Goal: Task Accomplishment & Management: Manage account settings

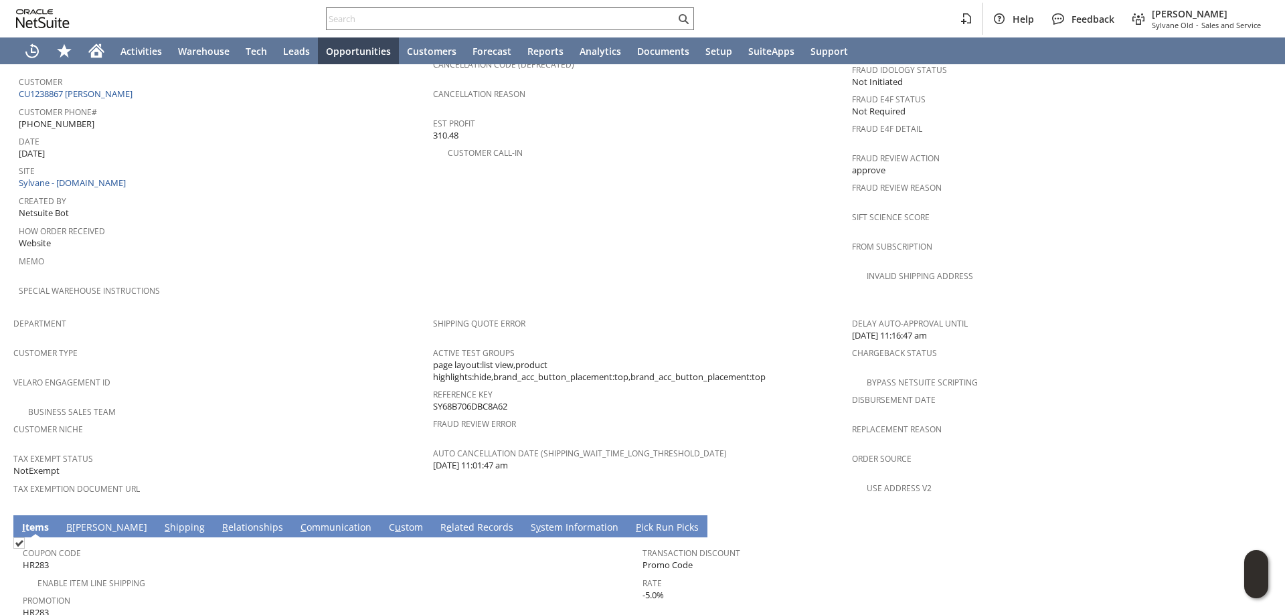
scroll to position [796, 0]
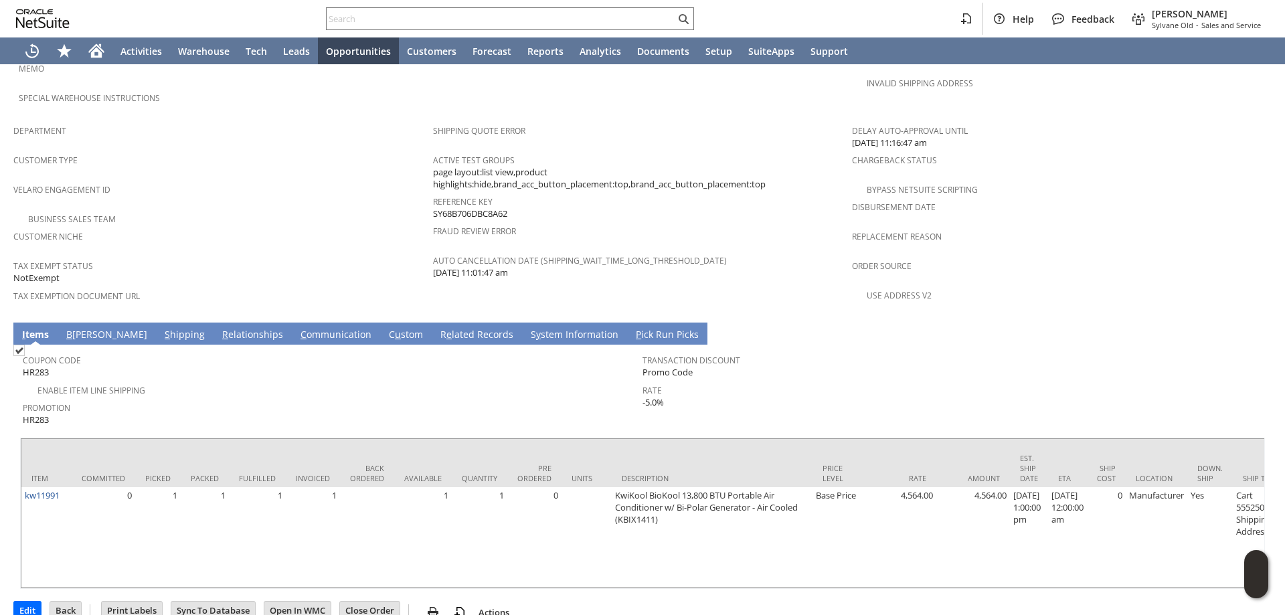
click at [466, 398] on td "Promotion HR283" at bounding box center [333, 413] width 620 height 30
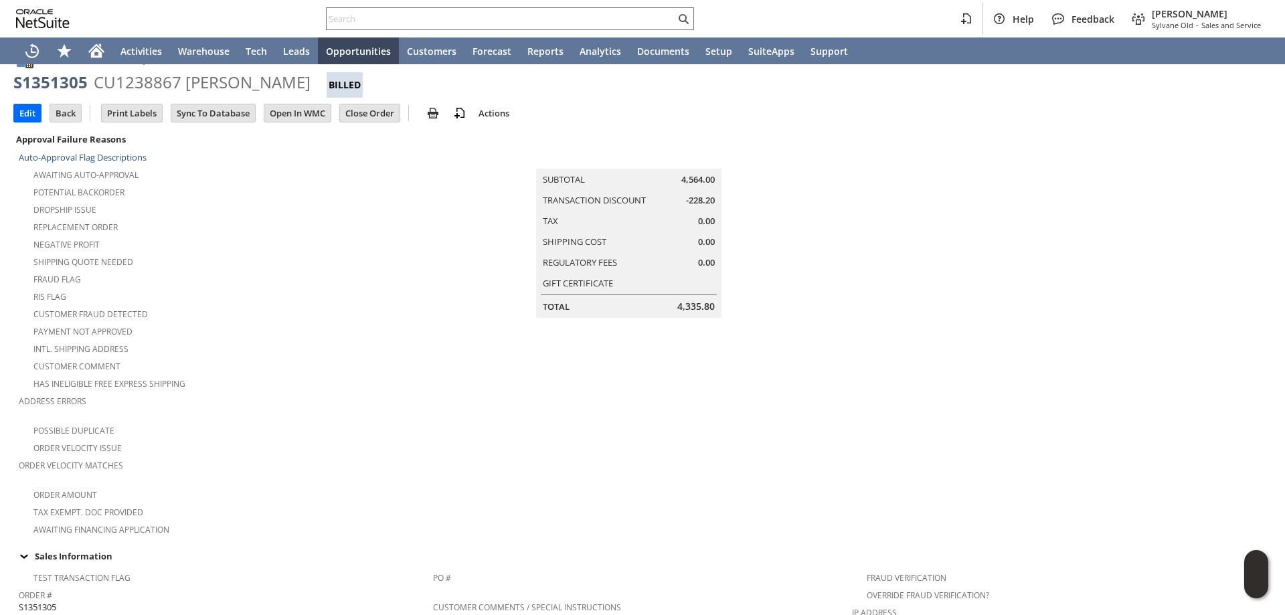
scroll to position [0, 0]
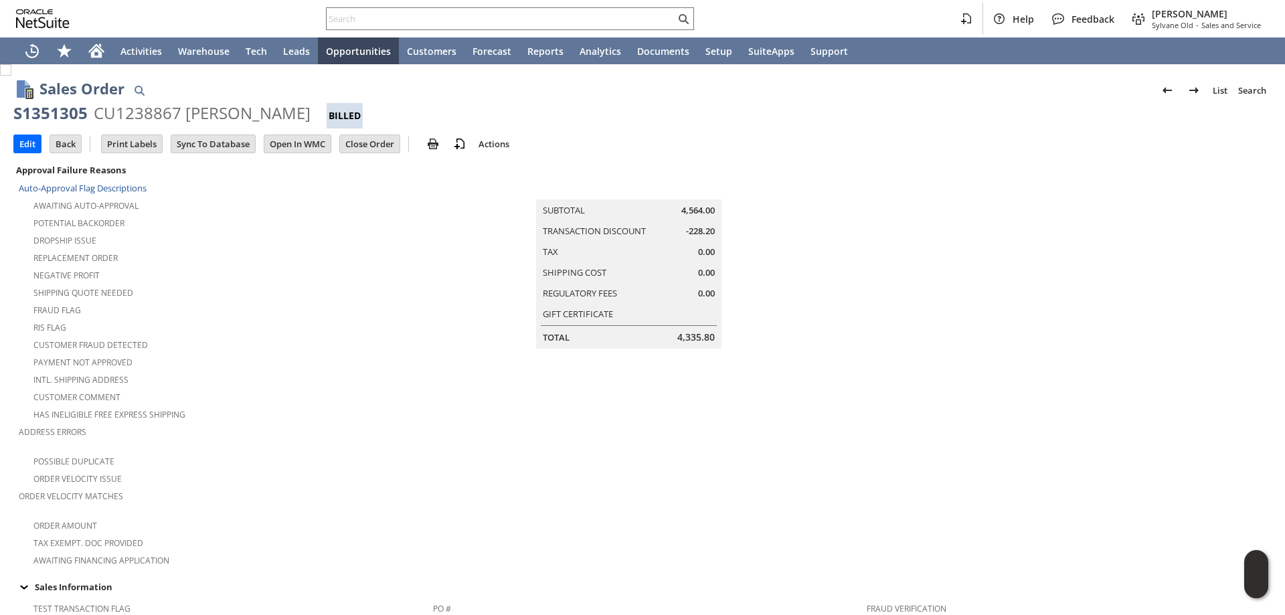
drag, startPoint x: 185, startPoint y: 113, endPoint x: 369, endPoint y: 113, distance: 184.1
click at [311, 113] on div "CU1238867 Robin Lescantz-Anderson" at bounding box center [202, 112] width 217 height 21
copy div "Robin Lescantz-Anderson"
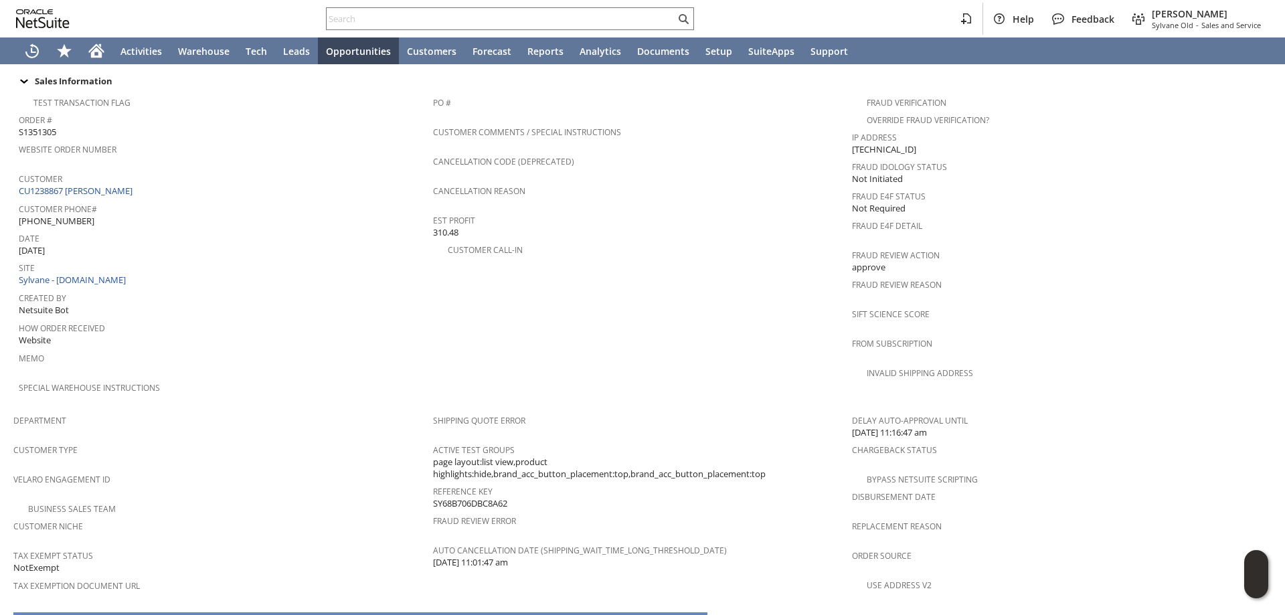
scroll to position [461, 0]
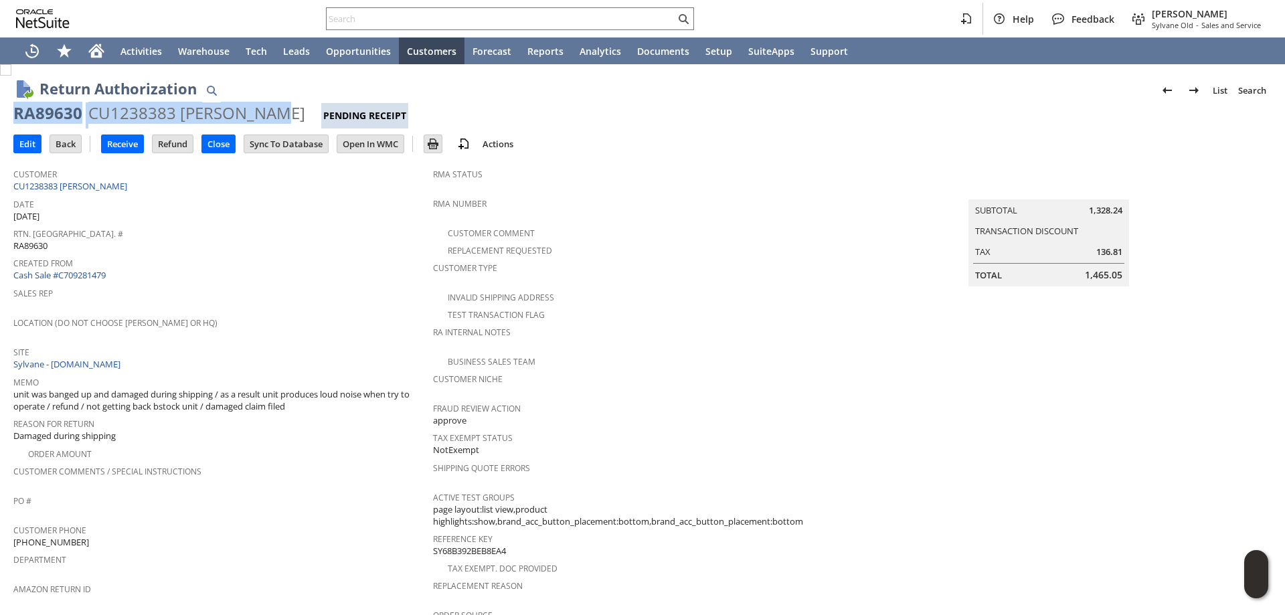
drag, startPoint x: 16, startPoint y: 111, endPoint x: 272, endPoint y: 105, distance: 255.8
click at [272, 105] on div "RA89630 CU1238383 Kim LiChong Pending Receipt" at bounding box center [642, 115] width 1259 height 26
copy div "RA89630 CU1238383 Kim LiChong"
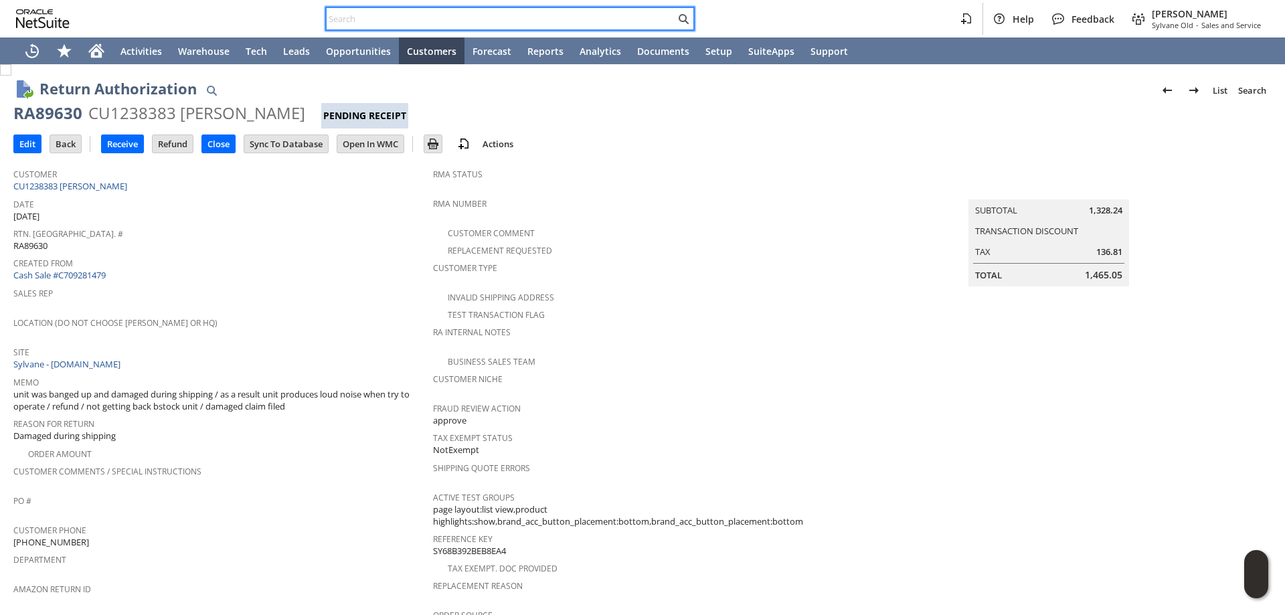
click at [538, 20] on input "text" at bounding box center [501, 19] width 349 height 16
paste input "8286768312"
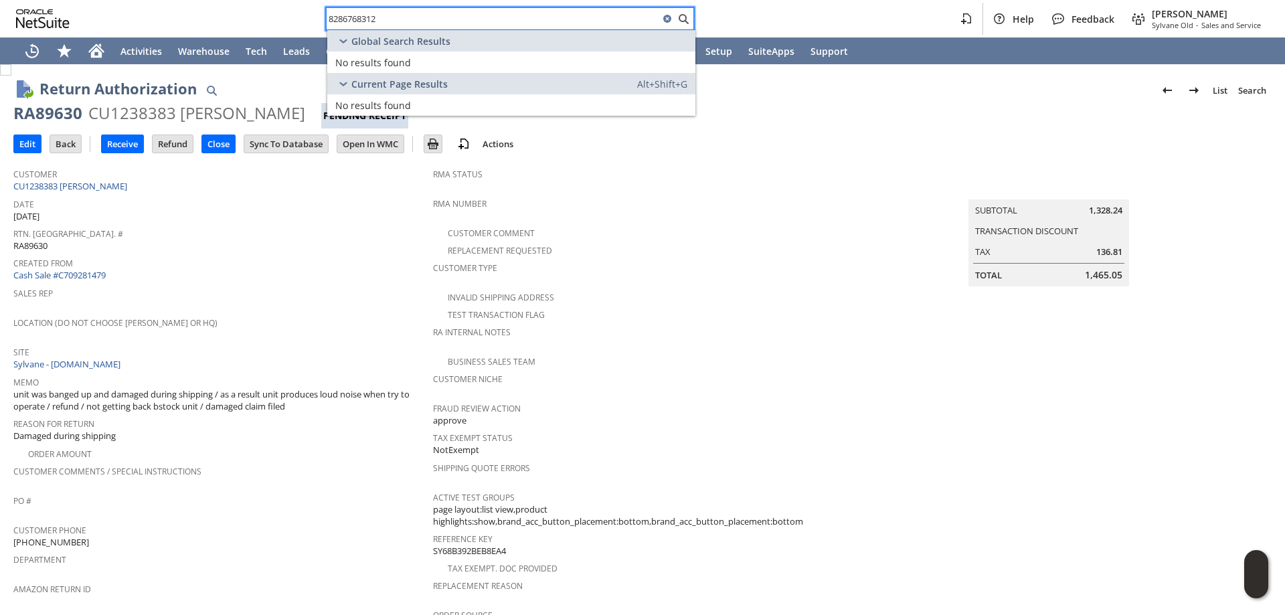
drag, startPoint x: 451, startPoint y: 17, endPoint x: 262, endPoint y: 5, distance: 189.2
click at [262, 5] on div "8286768312 Help Feedback Mark Neri Sylvane Old - Sales and Service" at bounding box center [642, 18] width 1285 height 37
paste input "6019660235"
drag, startPoint x: 307, startPoint y: 13, endPoint x: 285, endPoint y: 13, distance: 22.8
click at [252, 14] on div "6019660235 Help Feedback Mark Neri Sylvane Old - Sales and Service" at bounding box center [642, 18] width 1285 height 37
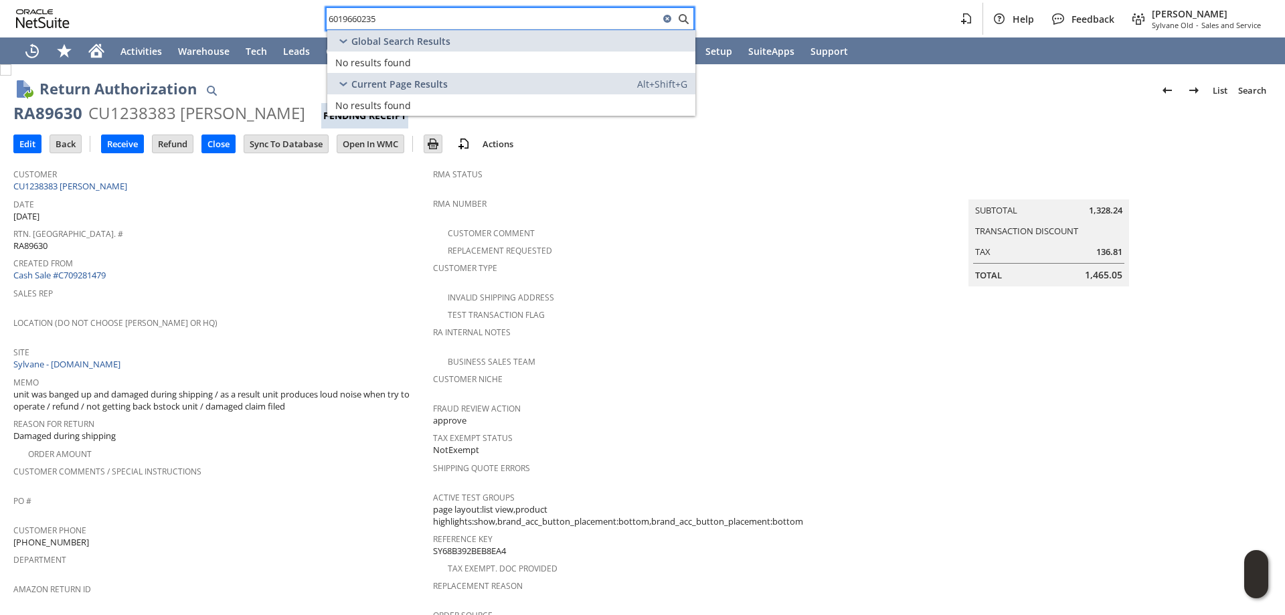
paste input "pi15473"
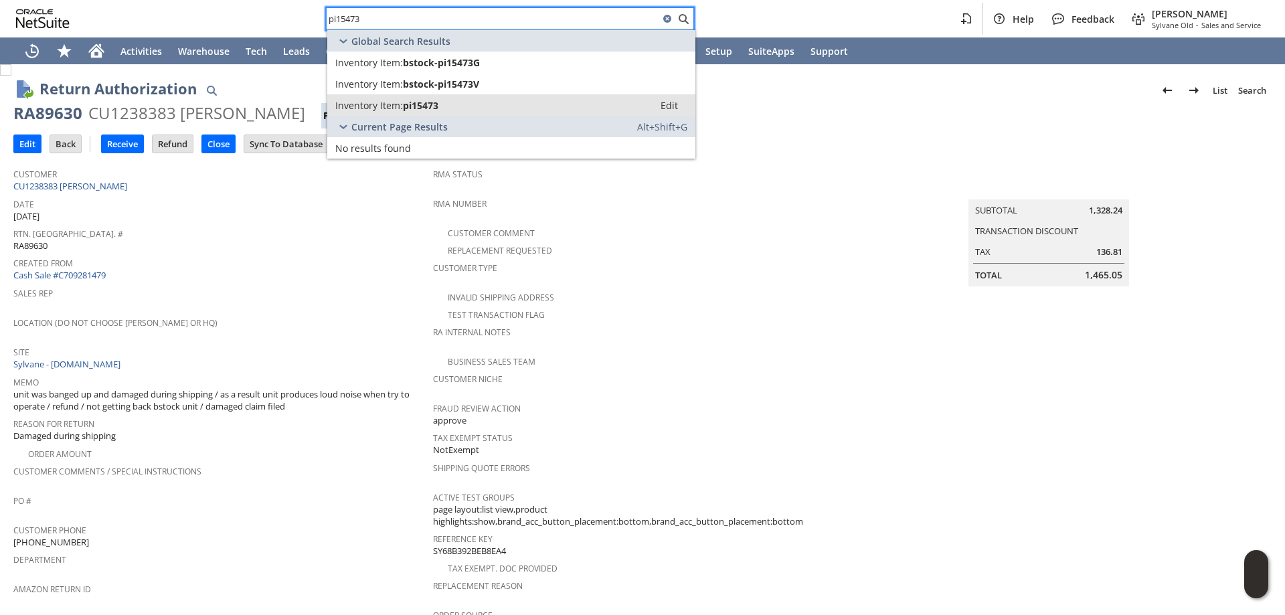
type input "pi15473"
click at [426, 100] on span "pi15473" at bounding box center [420, 105] width 35 height 13
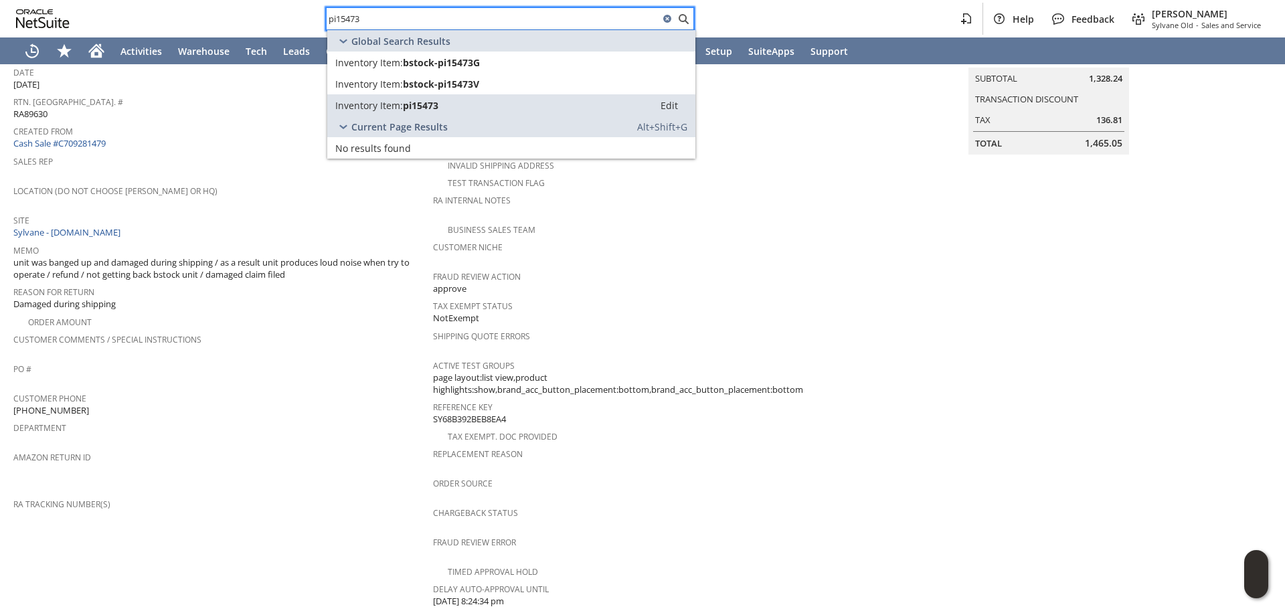
scroll to position [67, 0]
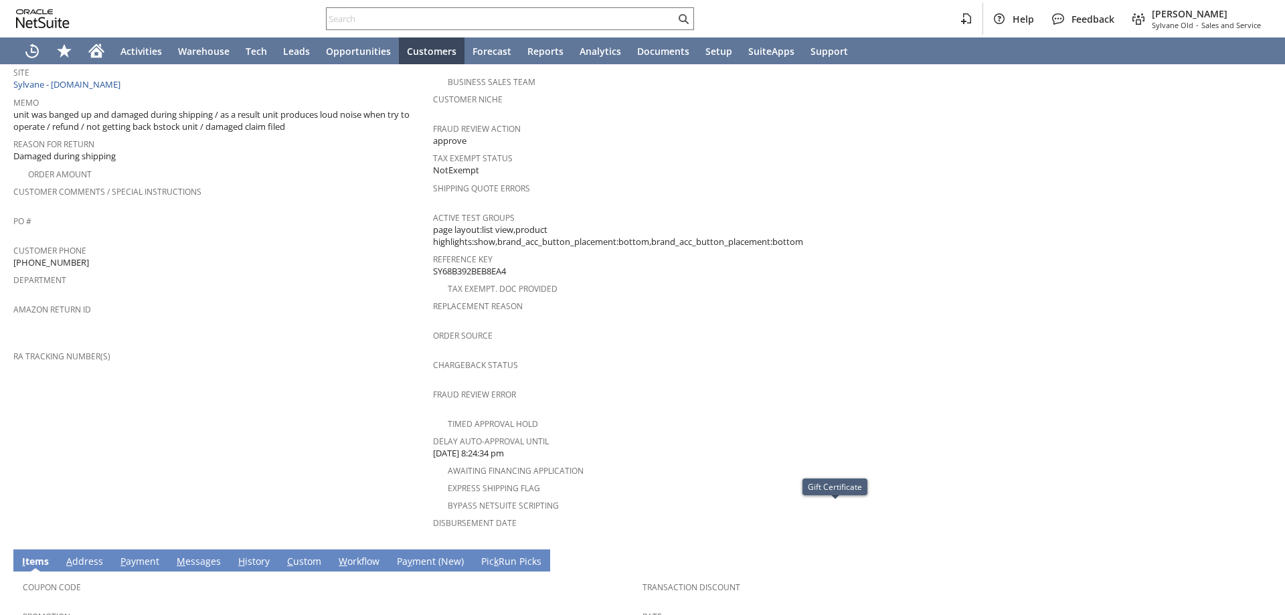
scroll to position [52, 0]
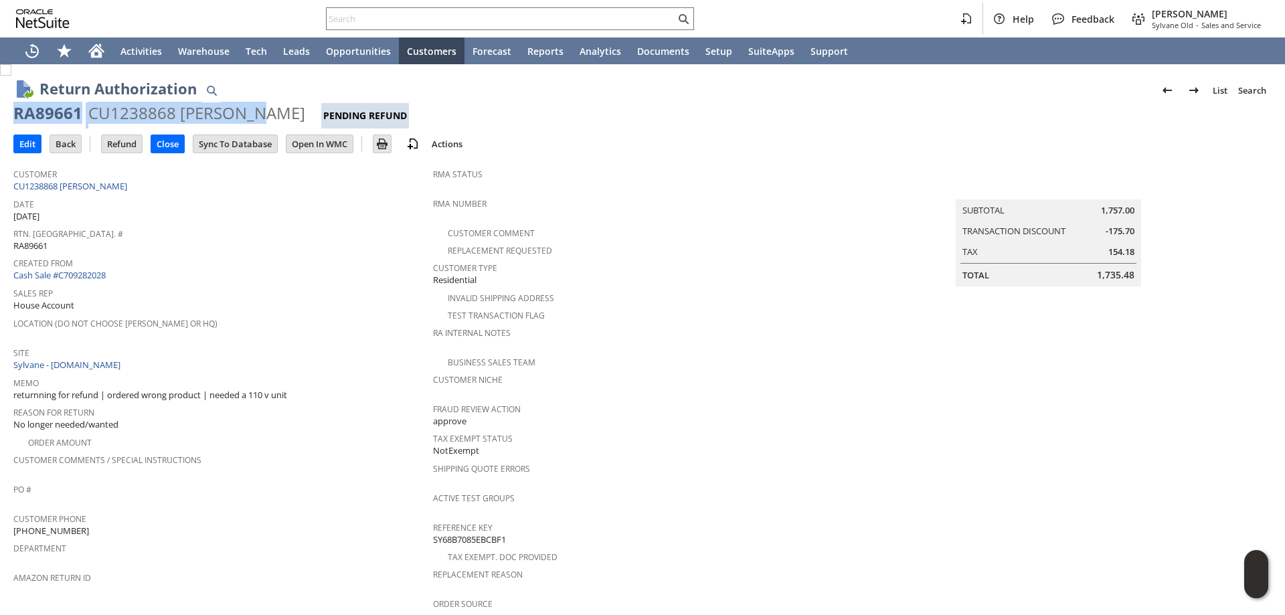
drag, startPoint x: 256, startPoint y: 111, endPoint x: 38, endPoint y: 115, distance: 218.3
click at [16, 109] on div "RA89661 CU1238868 Lee Mosbe Pending Refund" at bounding box center [642, 115] width 1259 height 26
copy div "RA89661 CU1238868 Lee Mosbe"
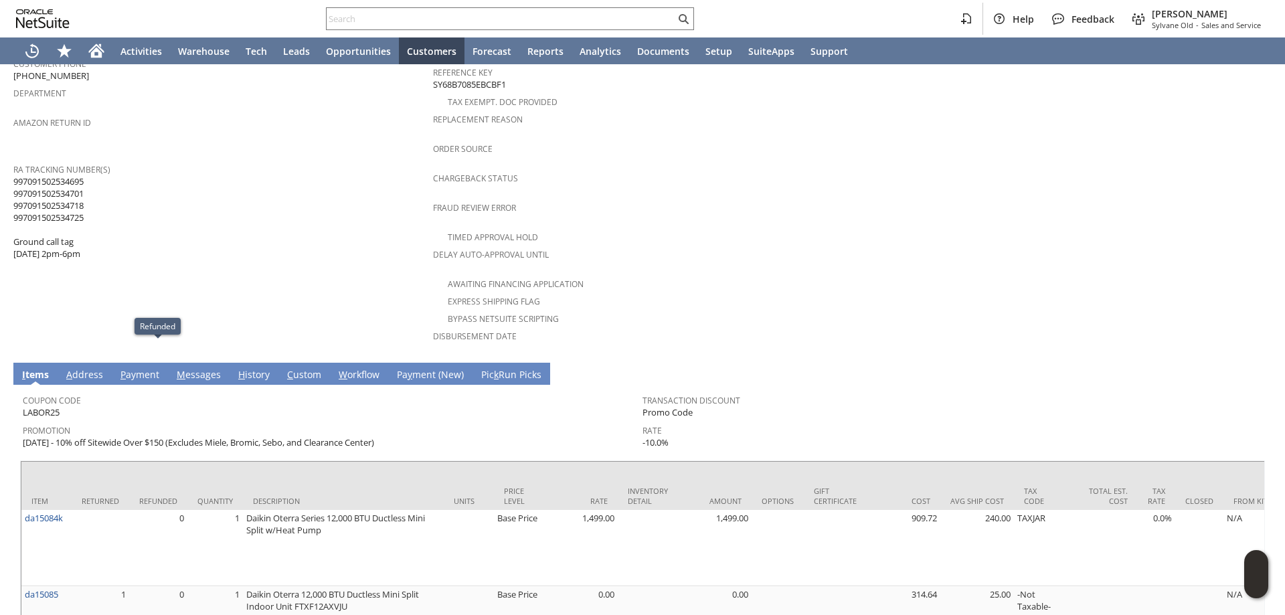
scroll to position [134, 0]
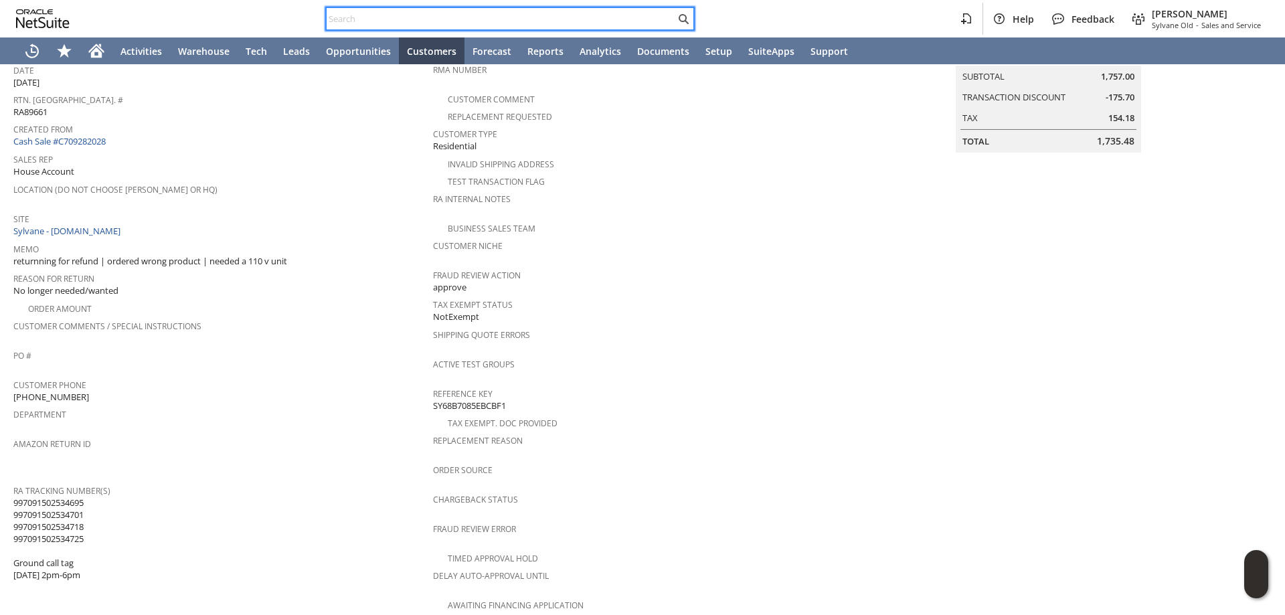
click at [511, 25] on input "text" at bounding box center [501, 19] width 349 height 16
paste input "8453067477"
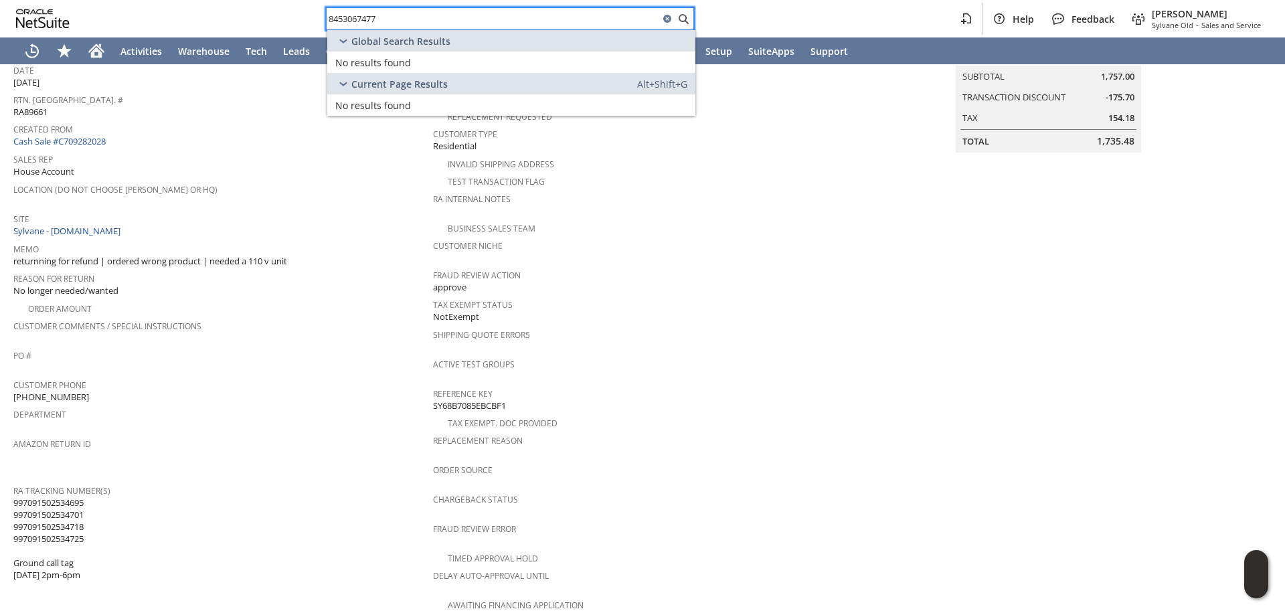
click at [262, 9] on div "8453067477 Help Feedback Mark Neri Sylvane Old - Sales and Service" at bounding box center [642, 18] width 1285 height 37
drag, startPoint x: 459, startPoint y: 21, endPoint x: 253, endPoint y: 0, distance: 207.2
click at [254, 1] on div "8453067477 Help Feedback Mark Neri Sylvane Old - Sales and Service" at bounding box center [642, 18] width 1285 height 37
paste input "LIVIDINI MARINO"
drag, startPoint x: 497, startPoint y: 19, endPoint x: 311, endPoint y: 9, distance: 187.0
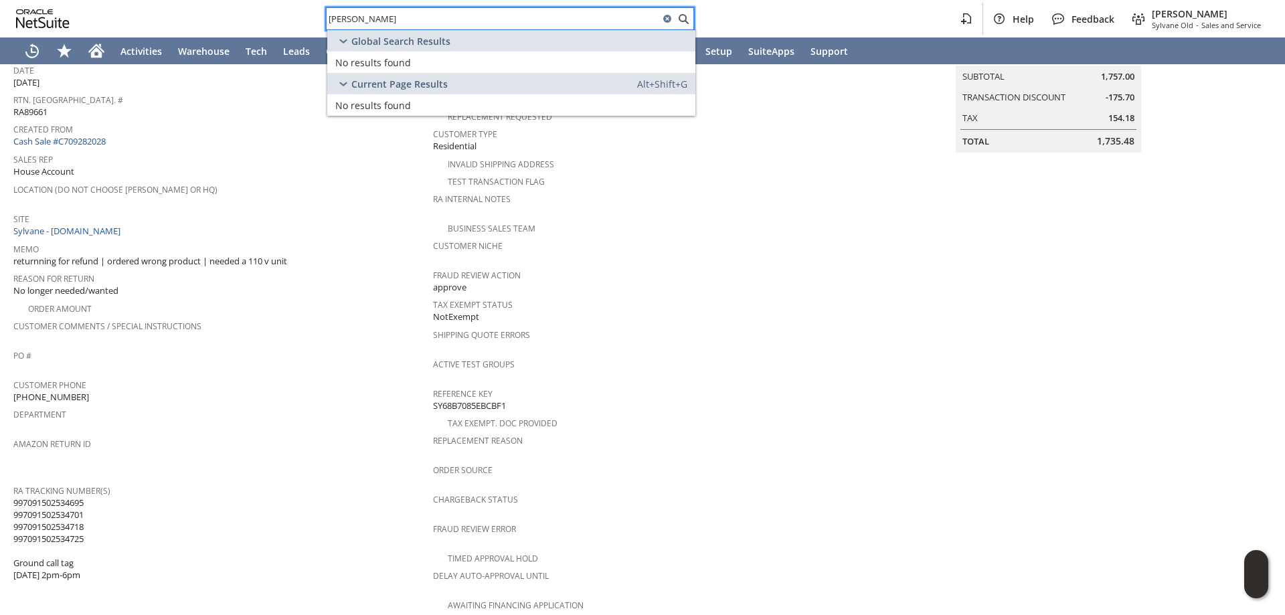
click at [311, 9] on div "LIVIDINI MARINO Help Feedback Mark Neri Sylvane Old - Sales and Service" at bounding box center [642, 18] width 1285 height 37
paste input "6128456990"
drag, startPoint x: 544, startPoint y: 23, endPoint x: 232, endPoint y: 13, distance: 312.8
click at [214, 10] on div "6128456990 Help Feedback Mark Neri Sylvane Old - Sales and Service" at bounding box center [642, 18] width 1285 height 37
paste input "419266450"
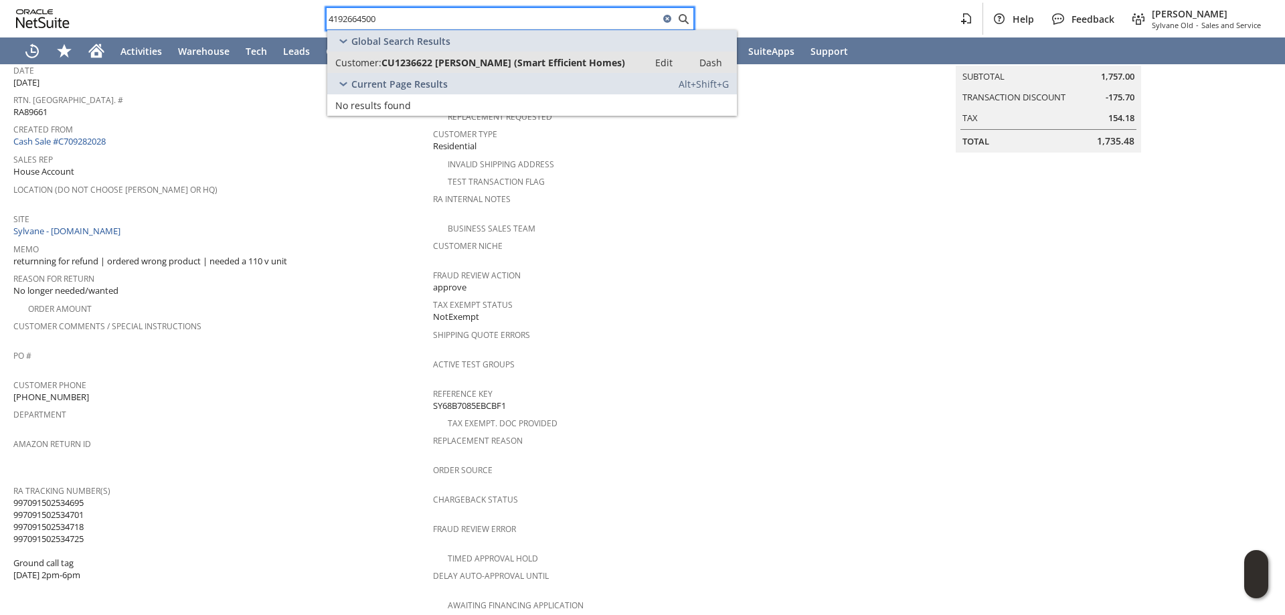
type input "4192664500"
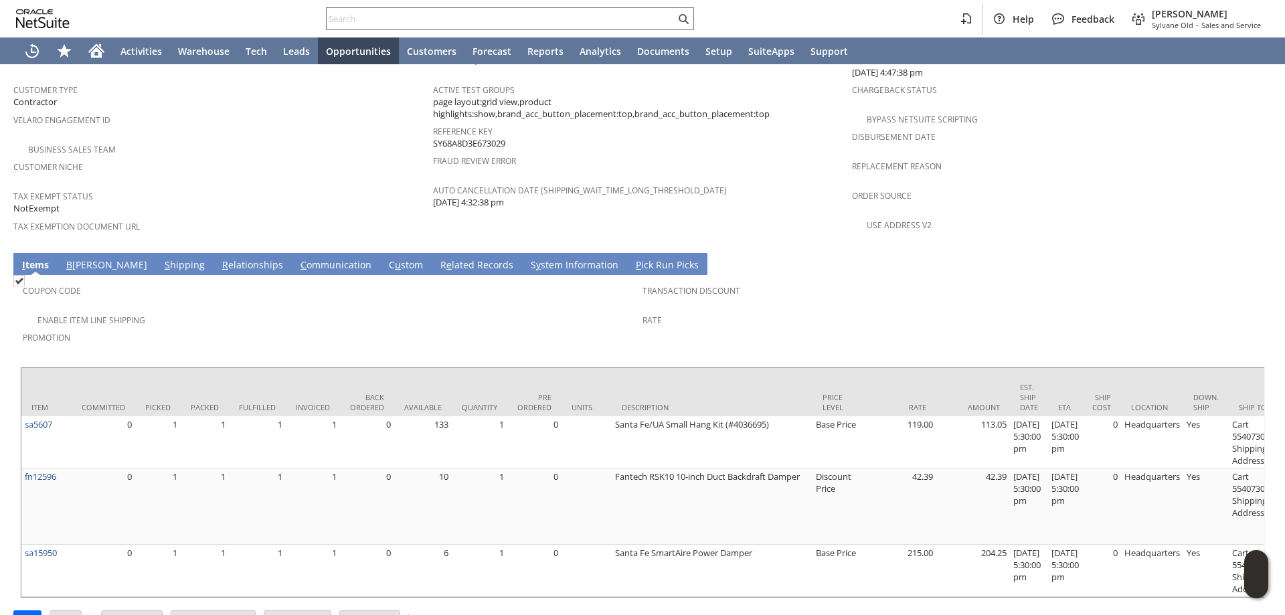
scroll to position [876, 0]
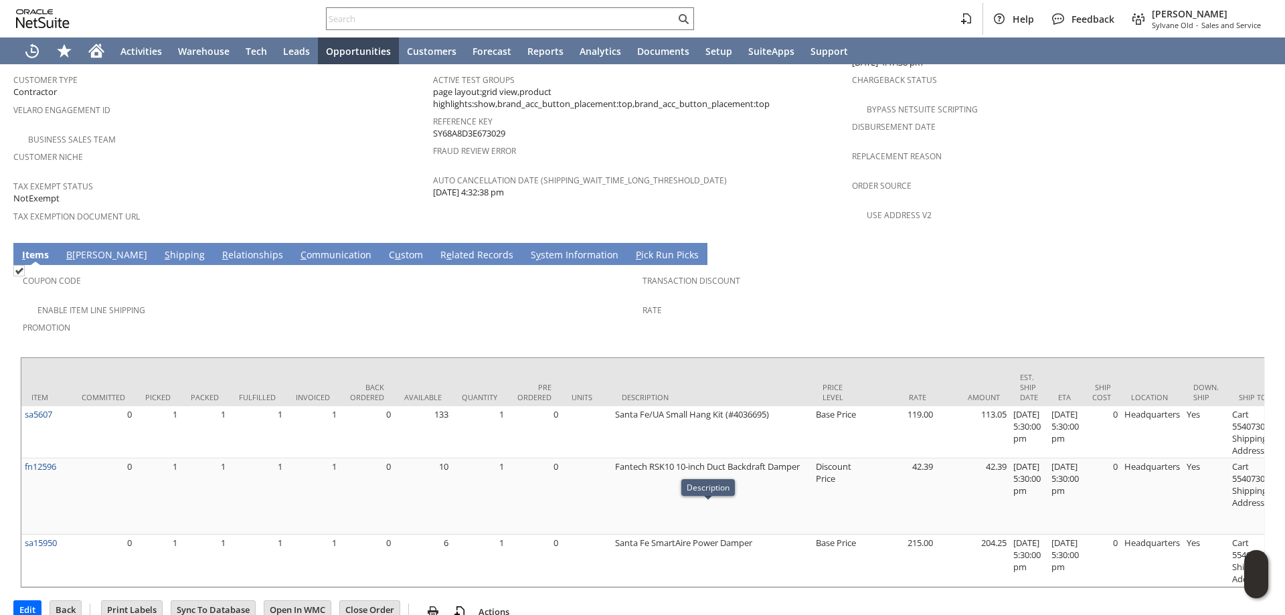
click at [161, 248] on link "S hipping" at bounding box center [184, 255] width 47 height 15
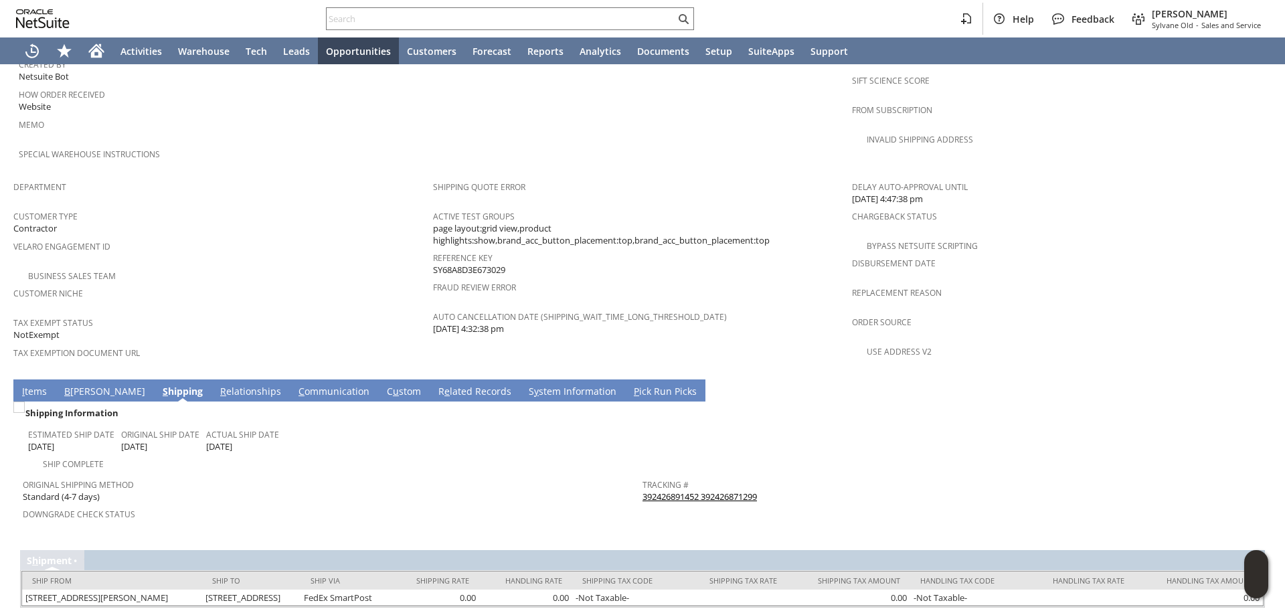
scroll to position [748, 0]
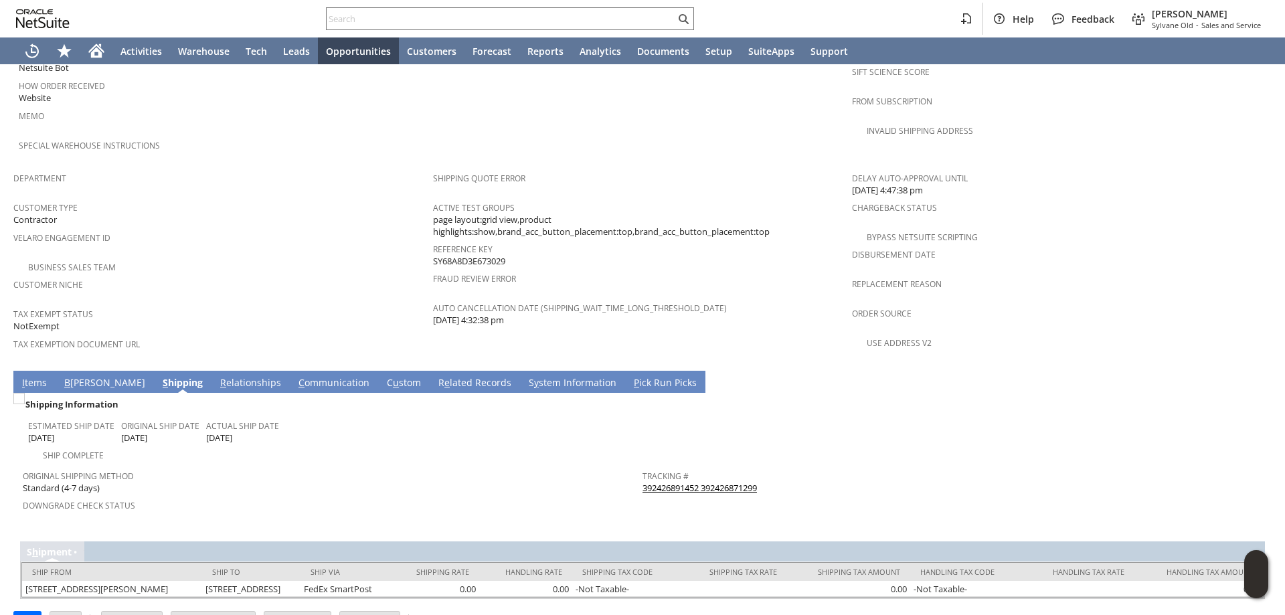
click at [31, 376] on link "I tems" at bounding box center [34, 383] width 31 height 15
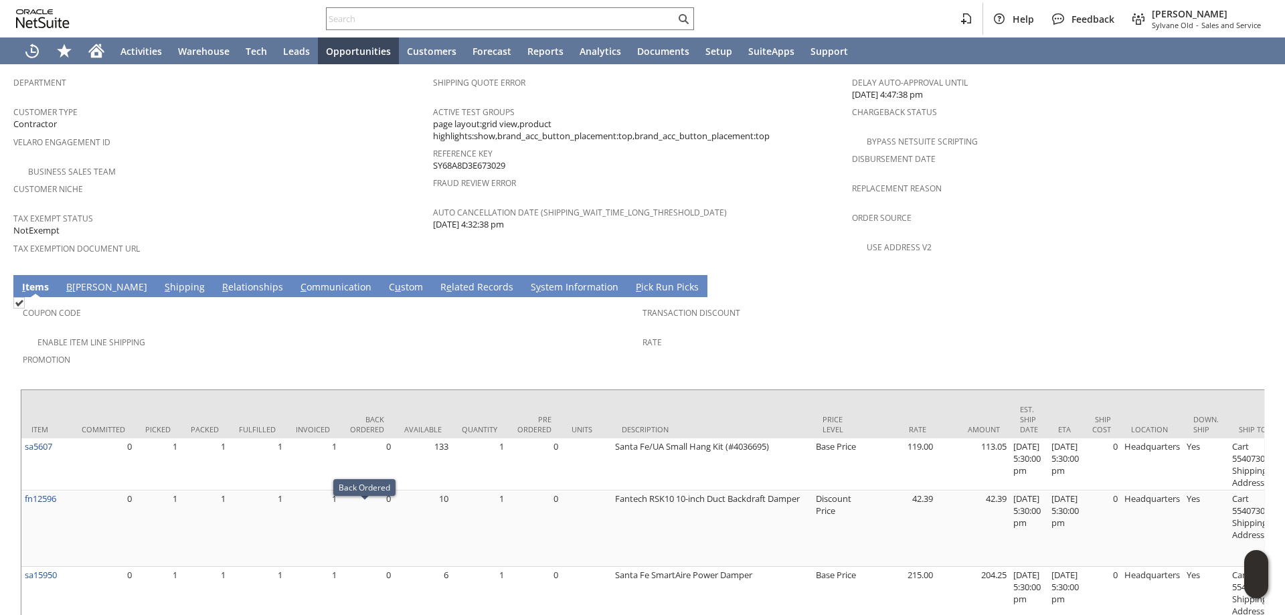
scroll to position [742, 0]
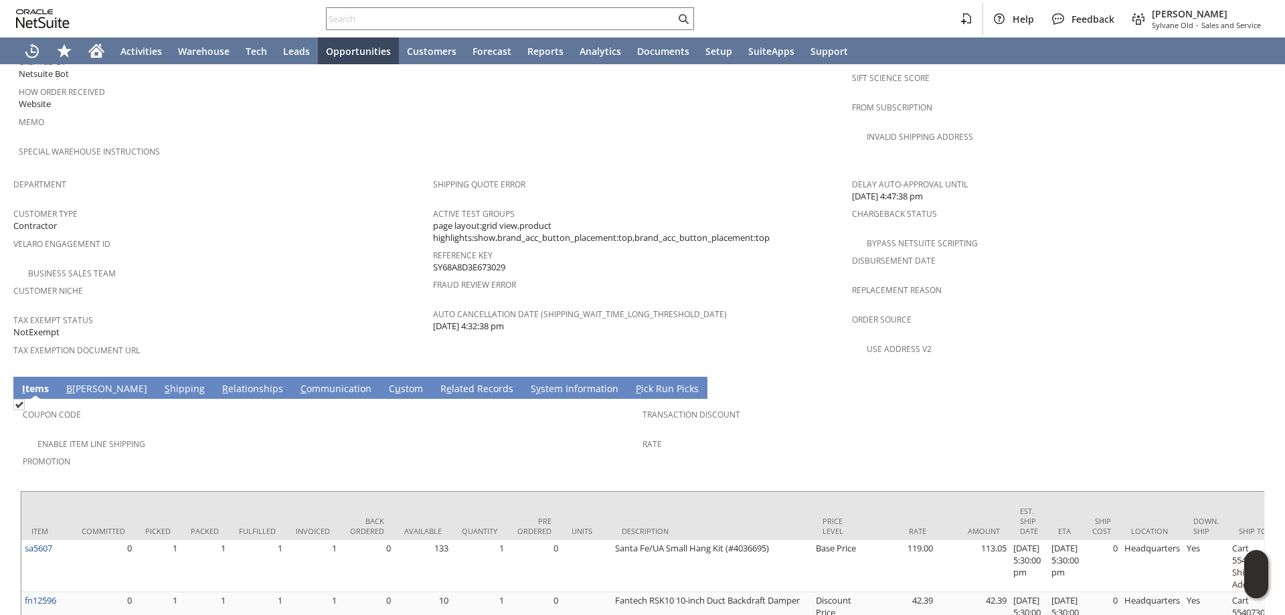
click at [161, 382] on link "S hipping" at bounding box center [184, 389] width 47 height 15
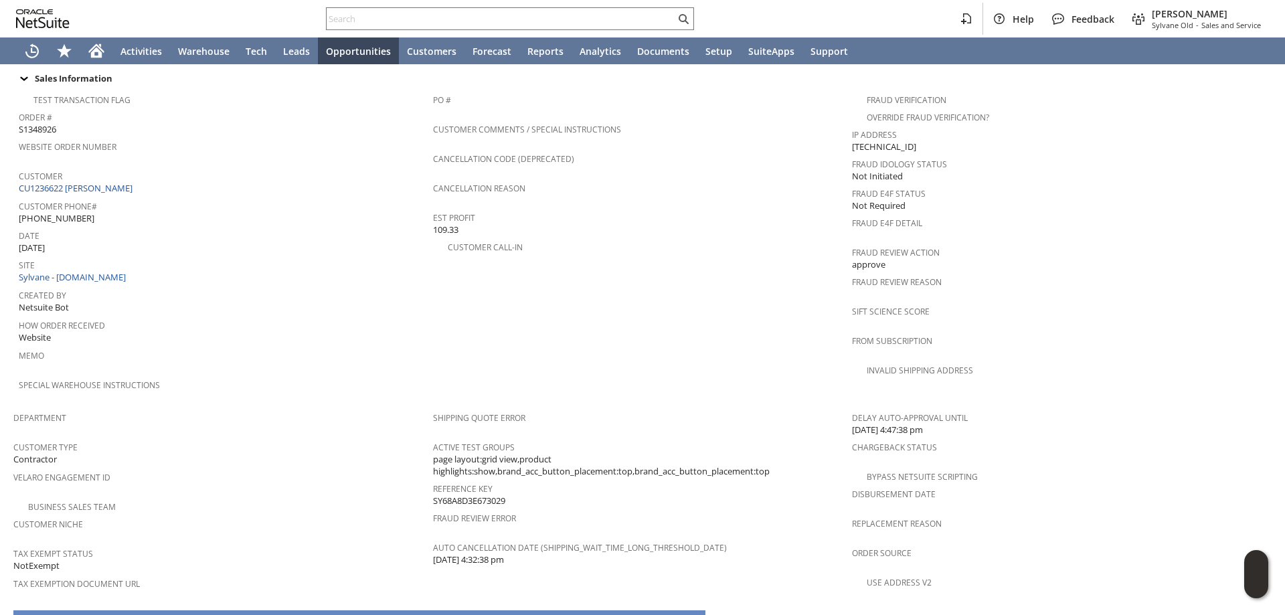
scroll to position [682, 0]
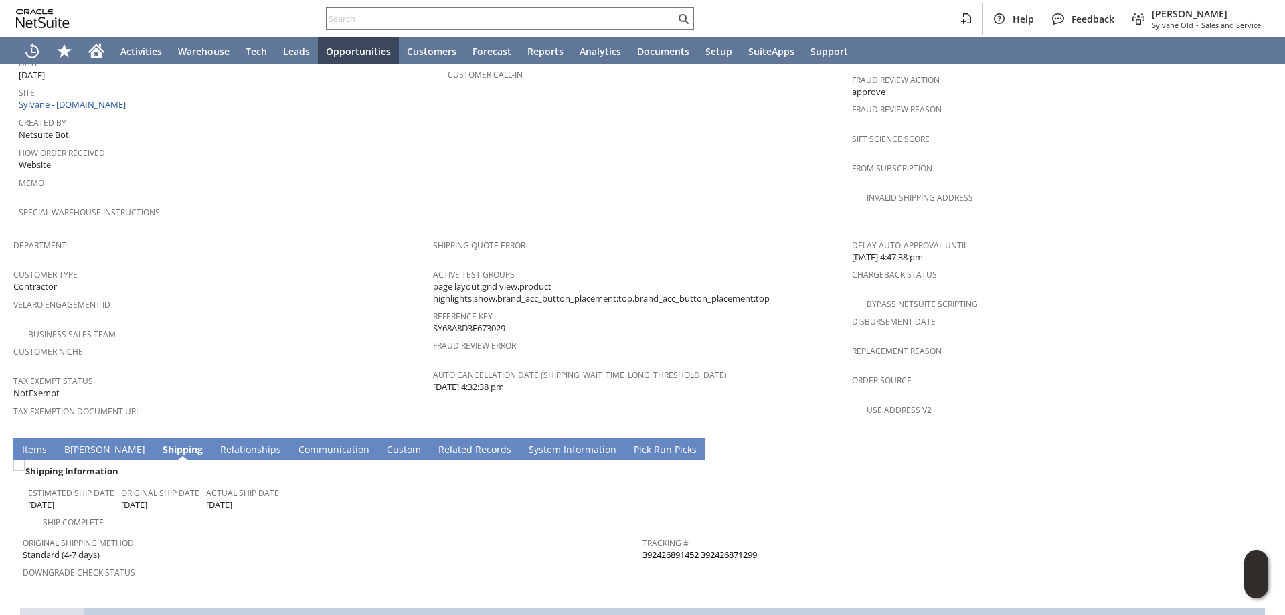
click at [35, 443] on link "I tems" at bounding box center [34, 450] width 31 height 15
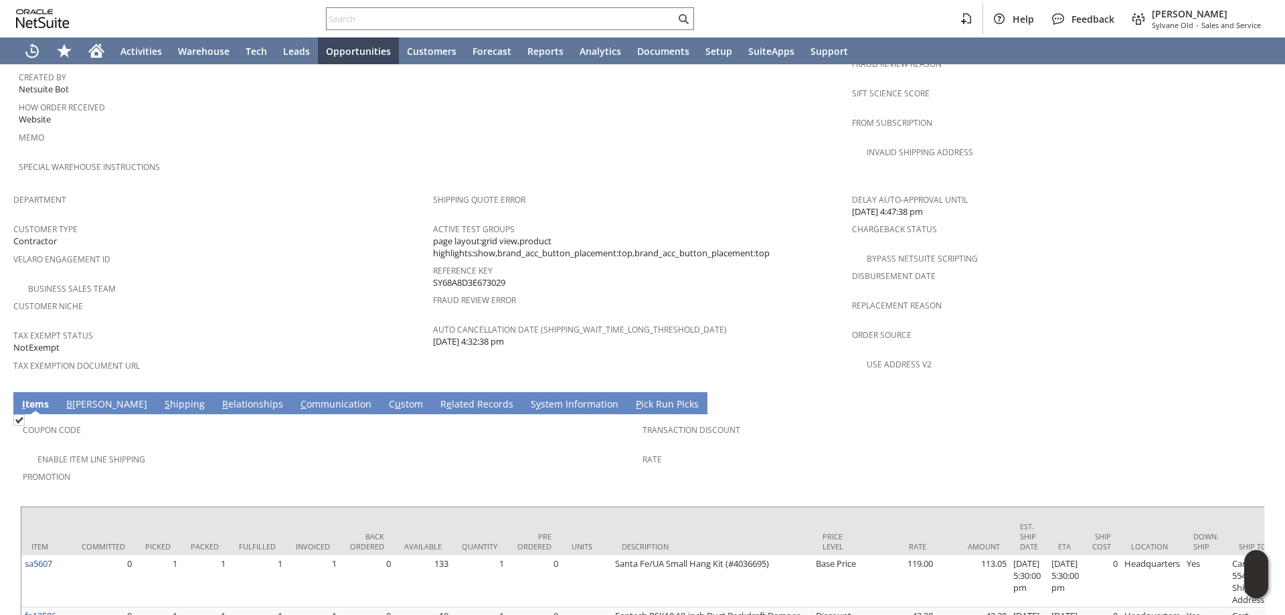
scroll to position [675, 0]
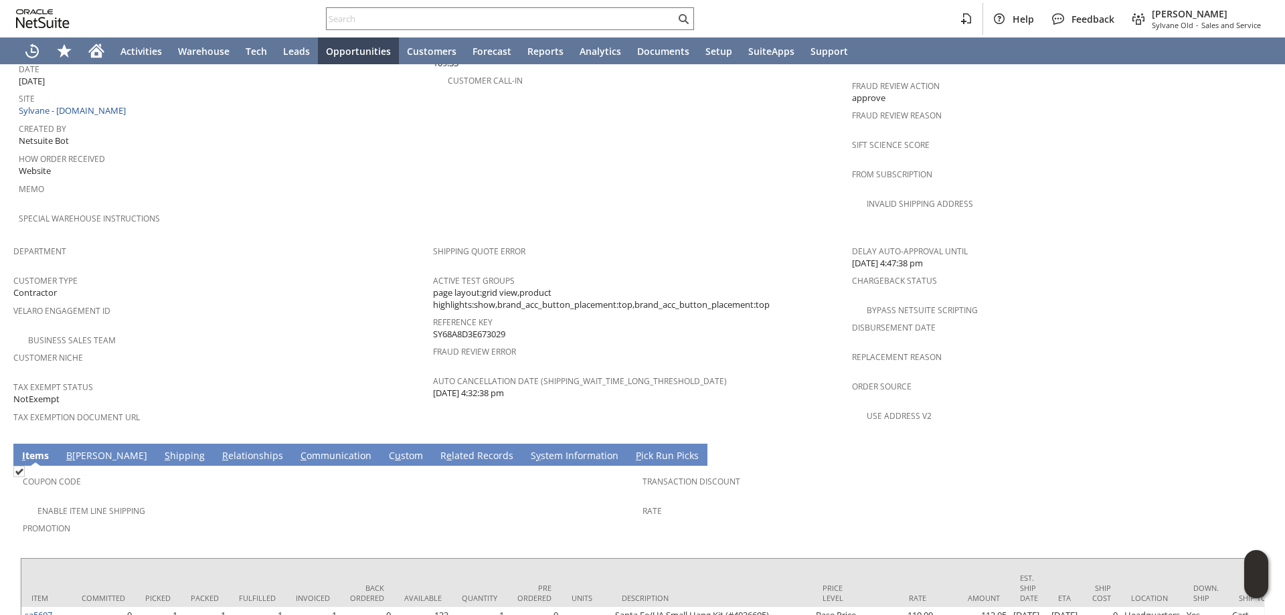
click at [161, 449] on link "S hipping" at bounding box center [184, 456] width 47 height 15
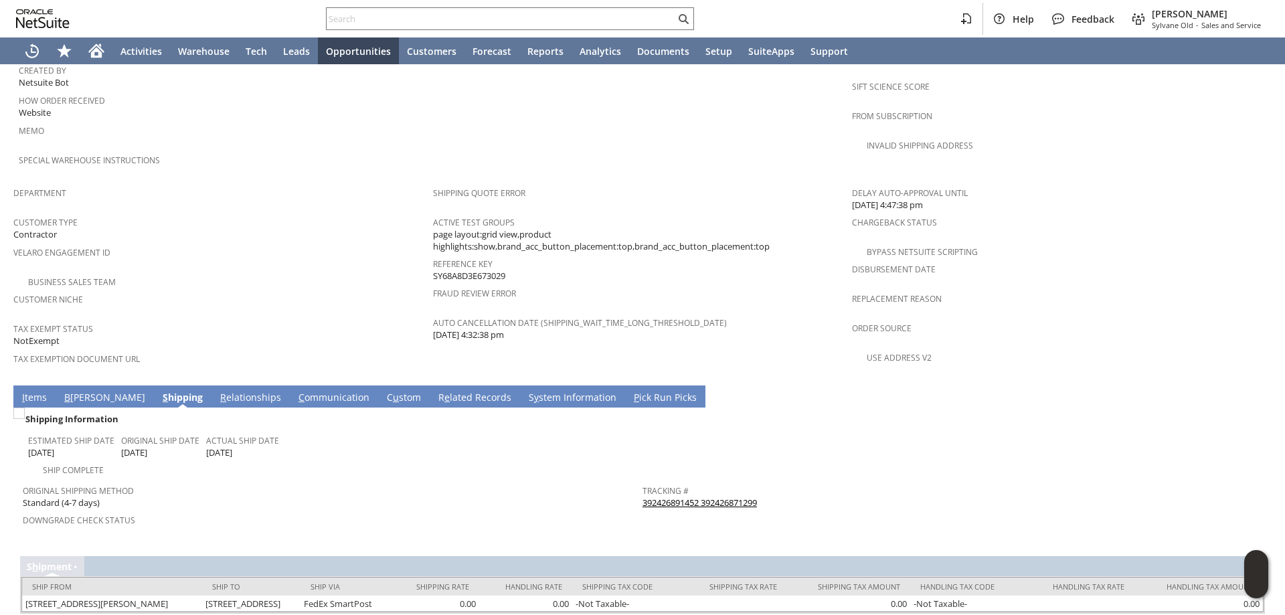
scroll to position [748, 0]
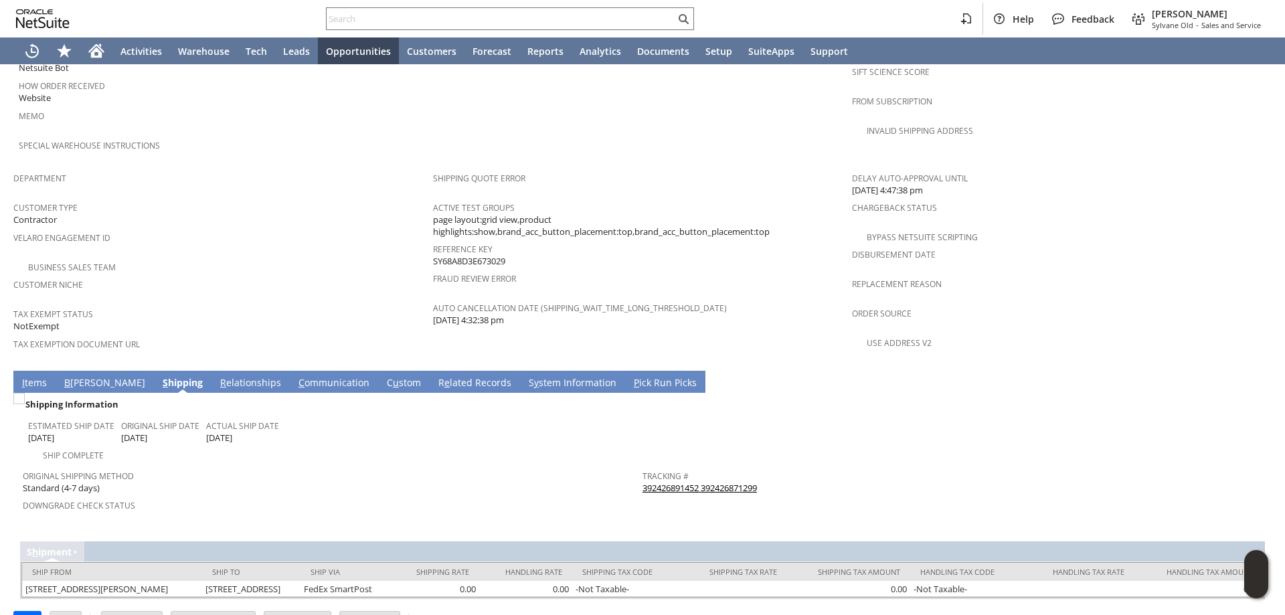
click at [39, 376] on link "I tems" at bounding box center [34, 383] width 31 height 15
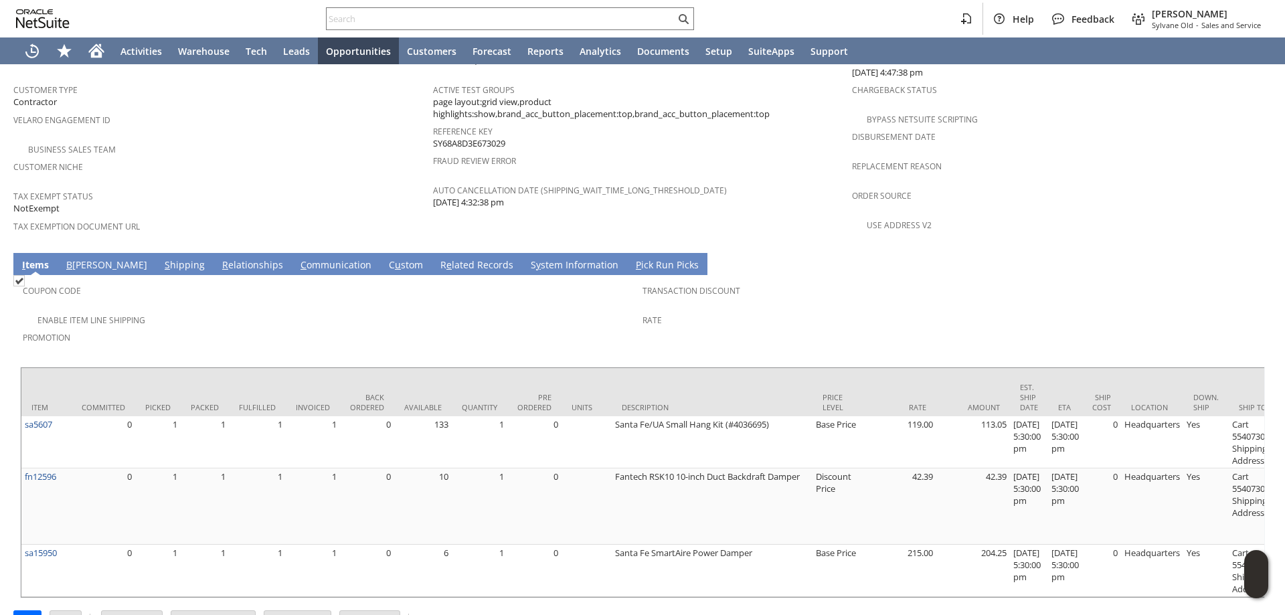
scroll to position [870, 0]
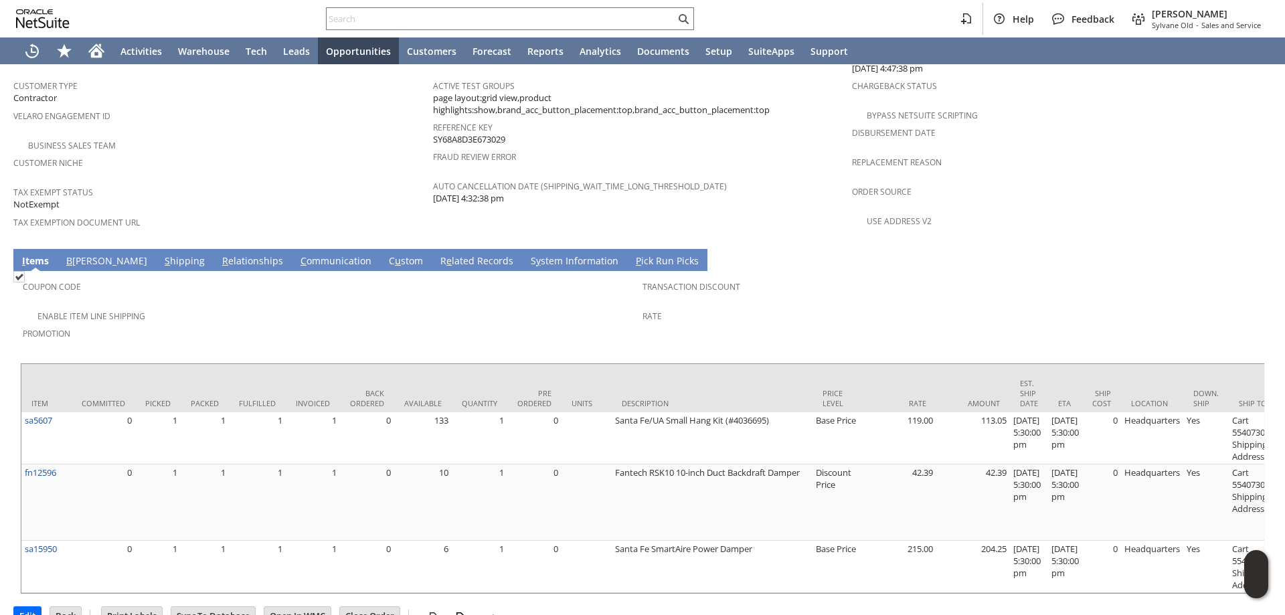
click at [907, 356] on div at bounding box center [642, 359] width 1245 height 7
click at [412, 324] on div "Promotion" at bounding box center [329, 338] width 613 height 28
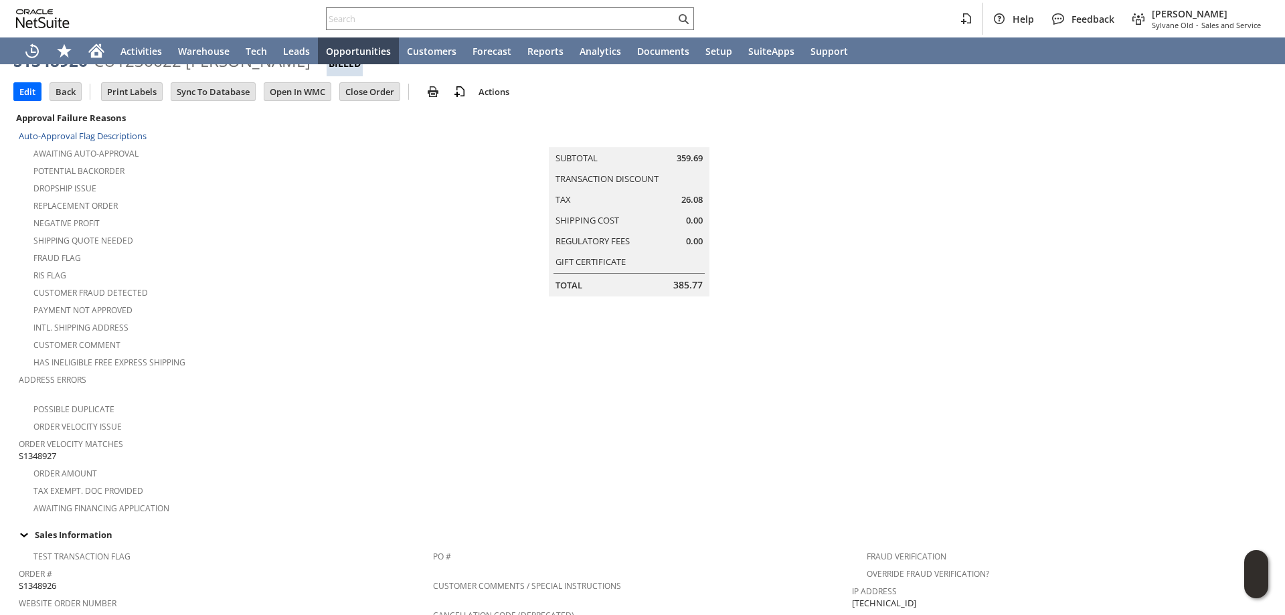
scroll to position [6, 0]
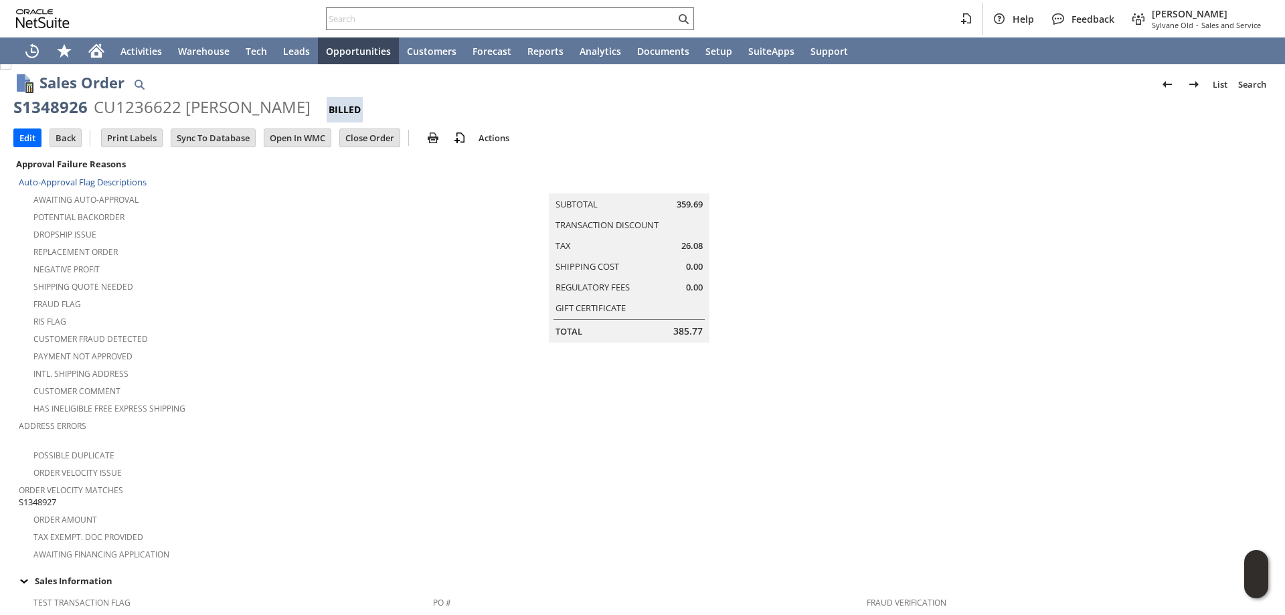
drag, startPoint x: 14, startPoint y: 102, endPoint x: 326, endPoint y: 106, distance: 312.0
click at [326, 106] on div "S1348926 CU1236622 Michael McNamara Billed" at bounding box center [642, 109] width 1259 height 26
copy div "S1348926 CU1236622 Michael McNamara"
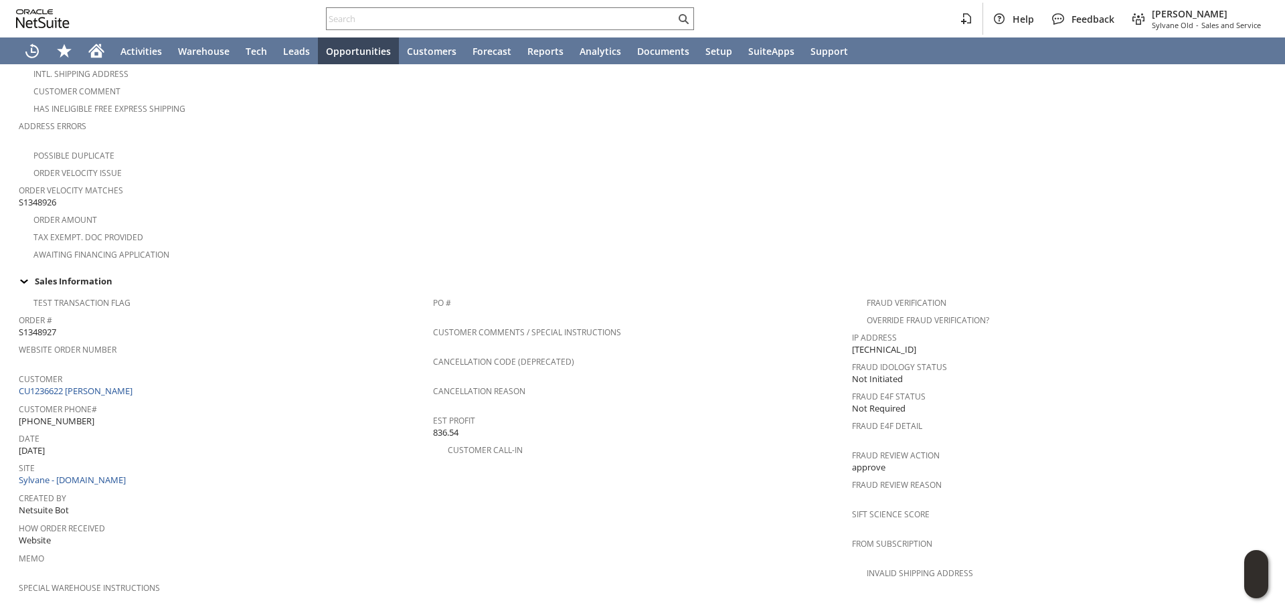
scroll to position [279, 0]
